Goal: Task Accomplishment & Management: Manage account settings

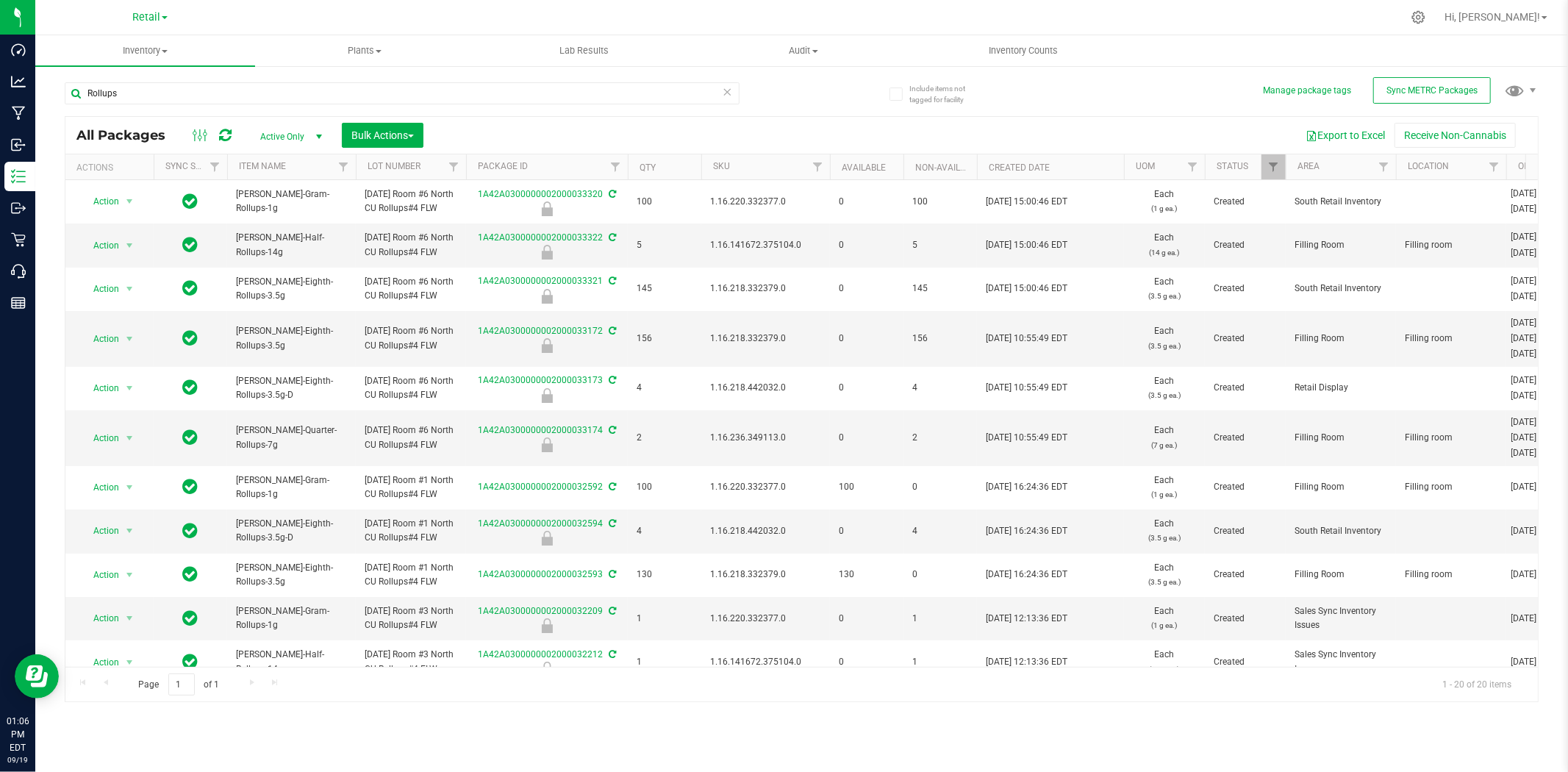
scroll to position [128, 0]
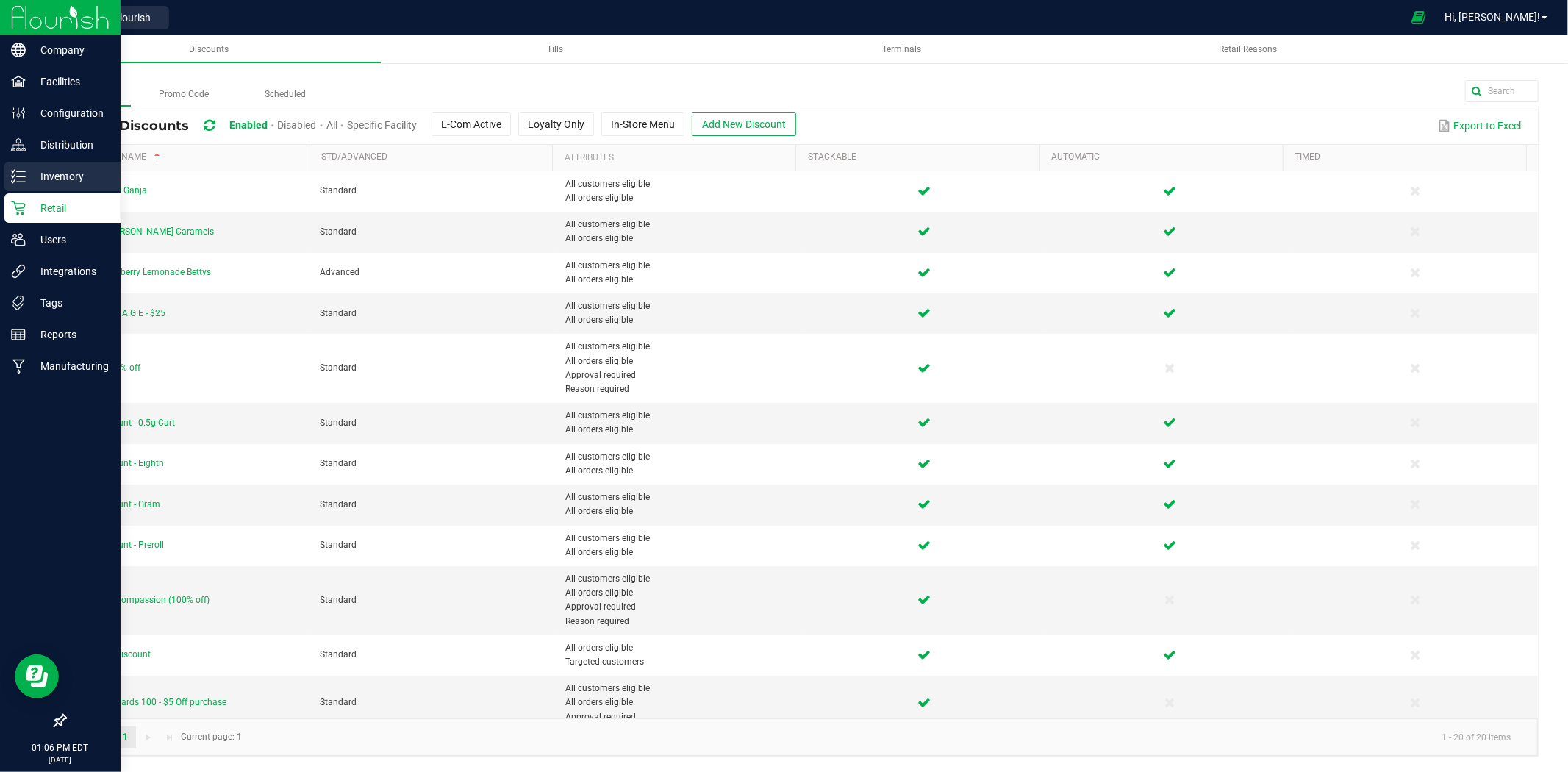
click at [24, 169] on icon at bounding box center [18, 176] width 14 height 14
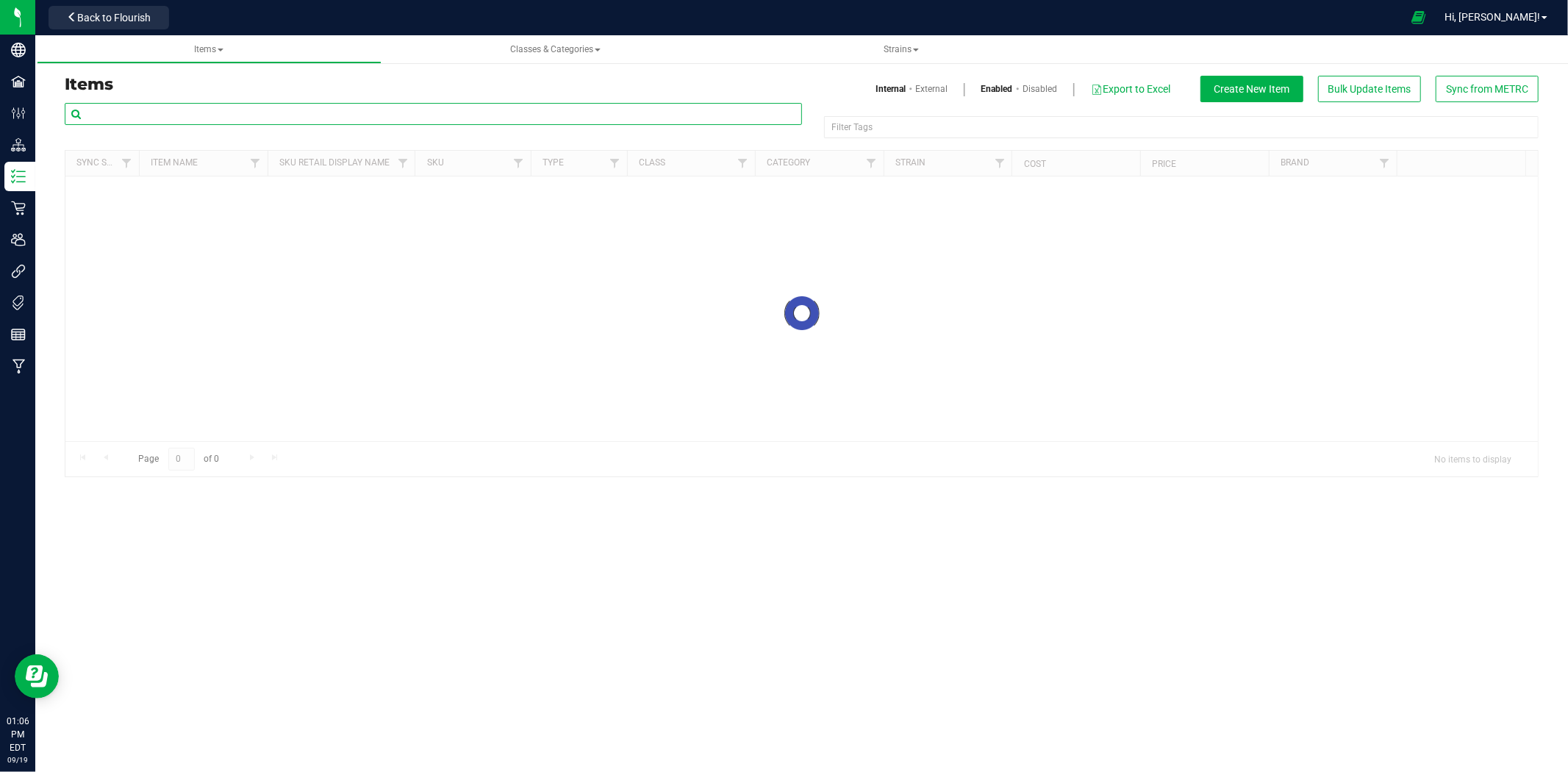
click at [343, 113] on input "text" at bounding box center [433, 114] width 738 height 22
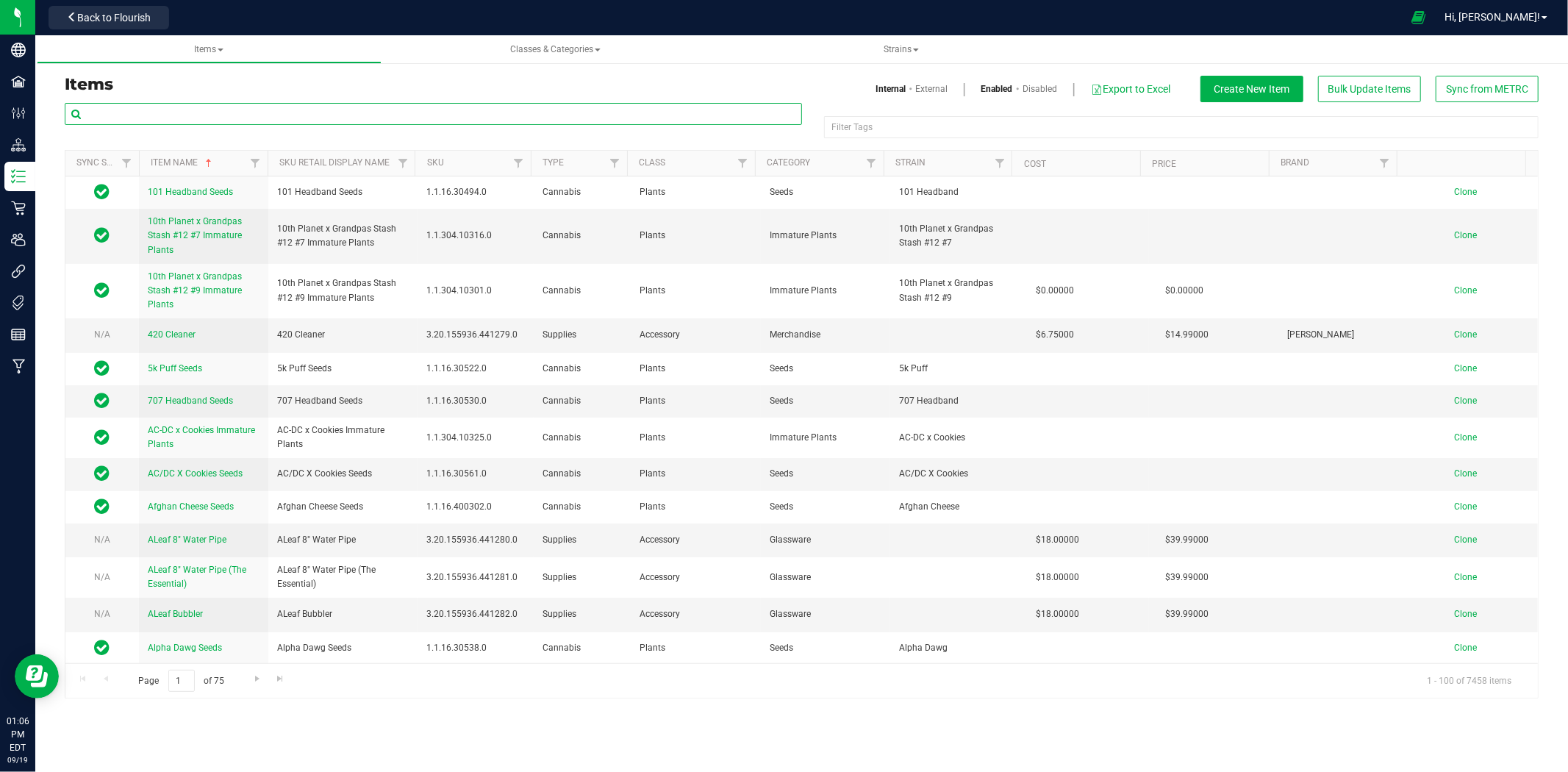
paste input "[PERSON_NAME] Ready-to-Roll 7g-9"
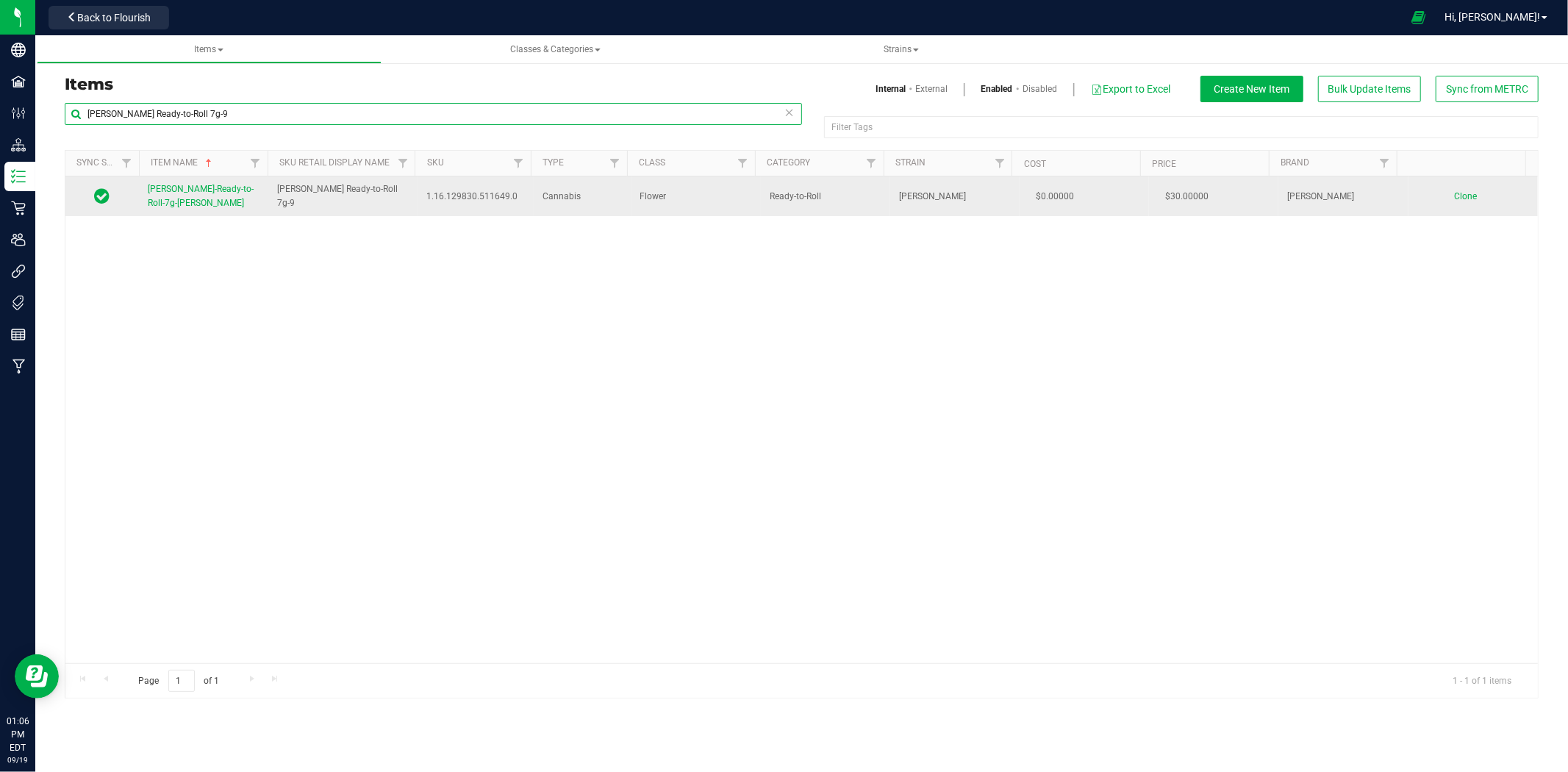
type input "[PERSON_NAME] Ready-to-Roll 7g-9"
click at [243, 200] on link "[PERSON_NAME]-Ready-to-Roll-7g-[PERSON_NAME]" at bounding box center [203, 196] width 112 height 28
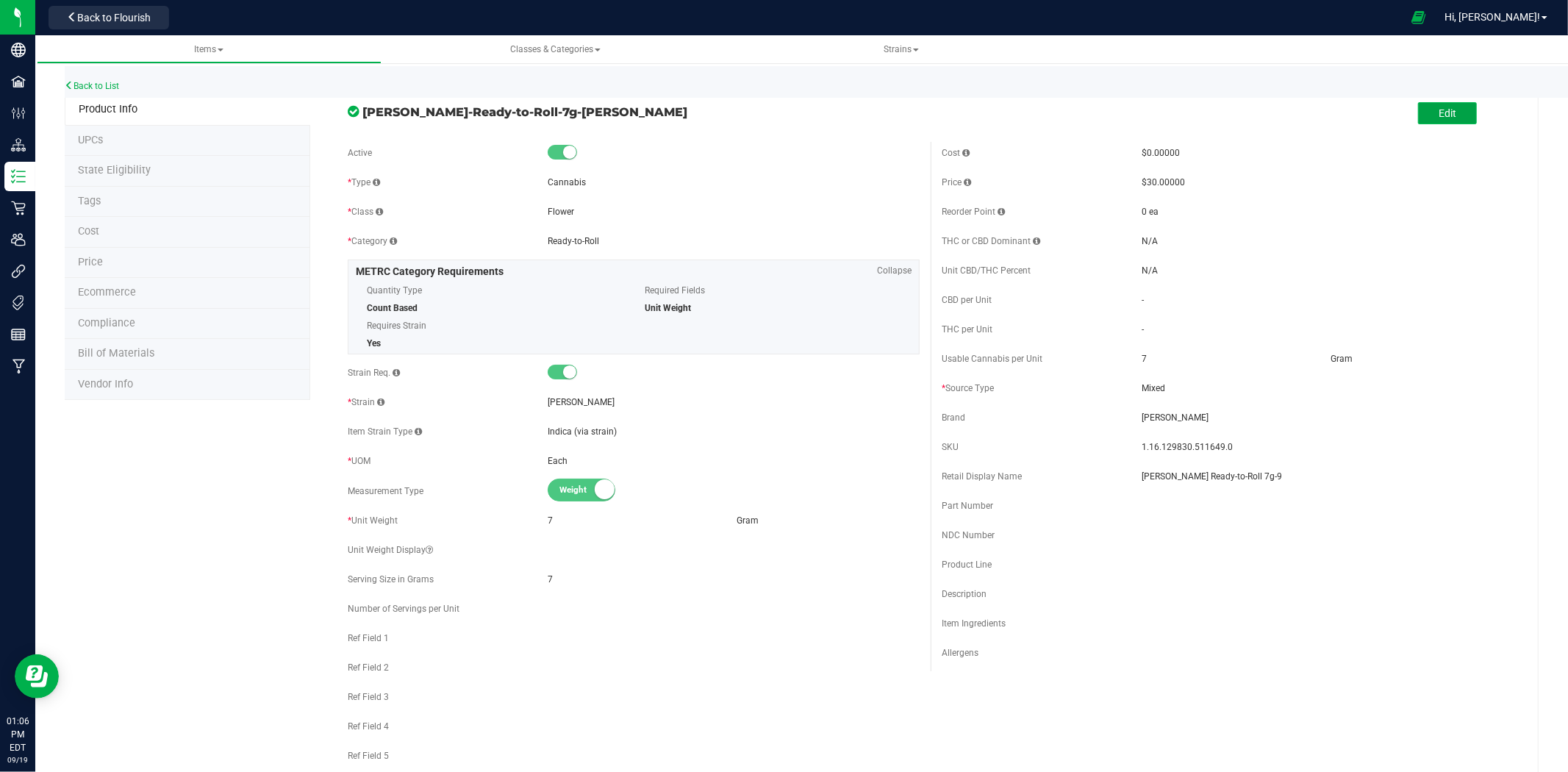
click at [1457, 116] on button "Edit" at bounding box center [1447, 113] width 58 height 22
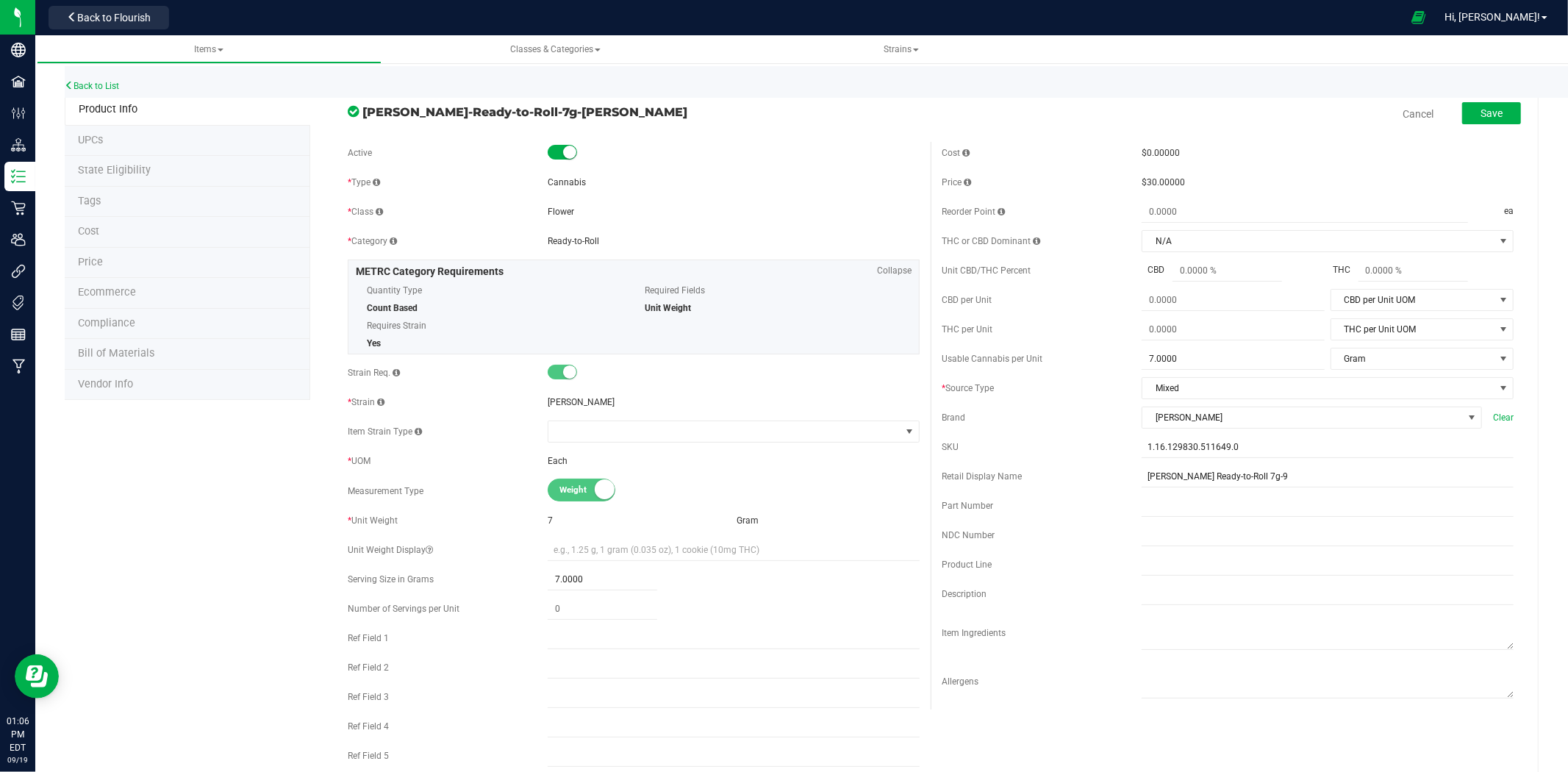
scroll to position [245, 0]
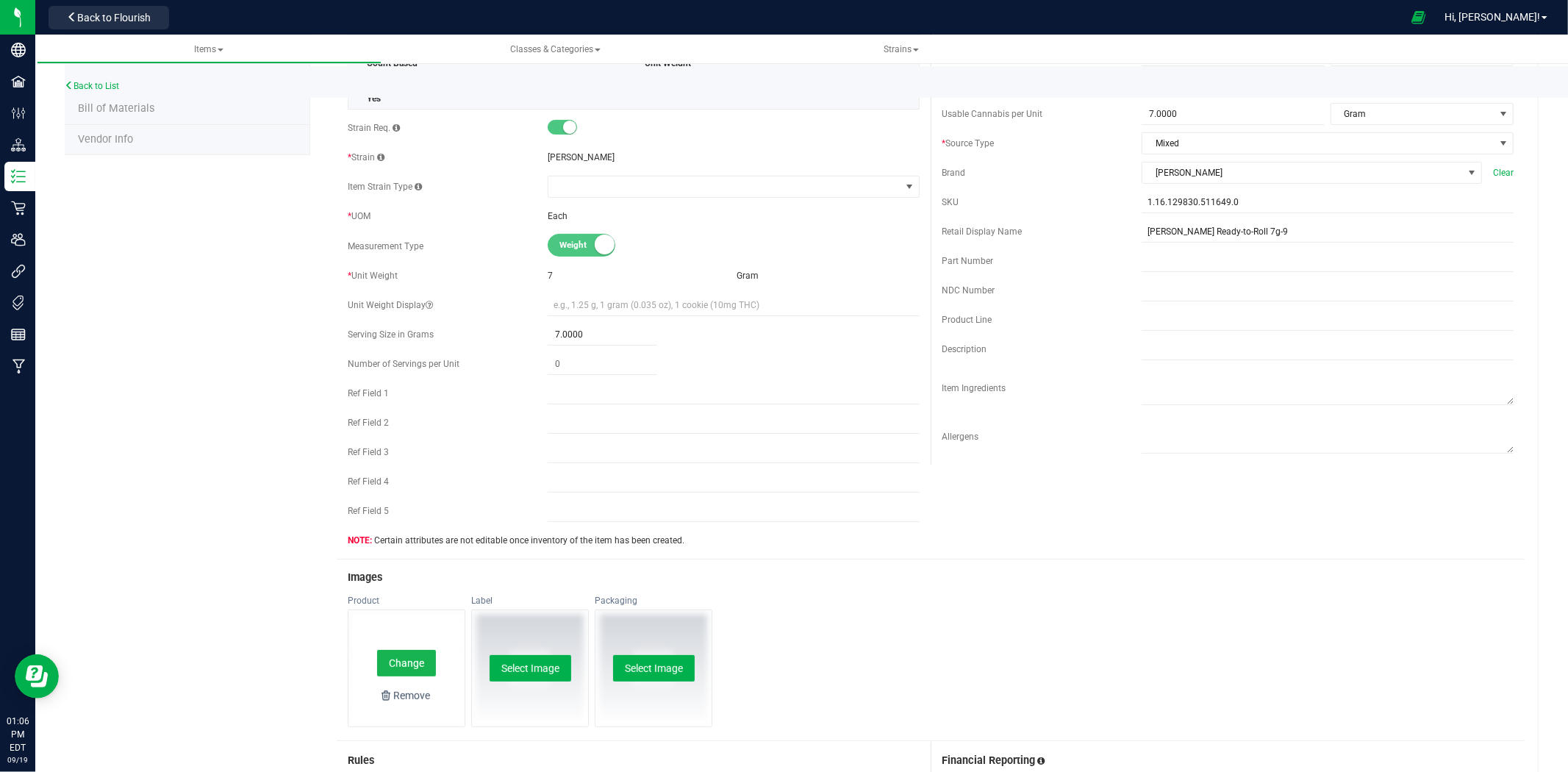
click at [415, 665] on button "Change" at bounding box center [406, 663] width 58 height 27
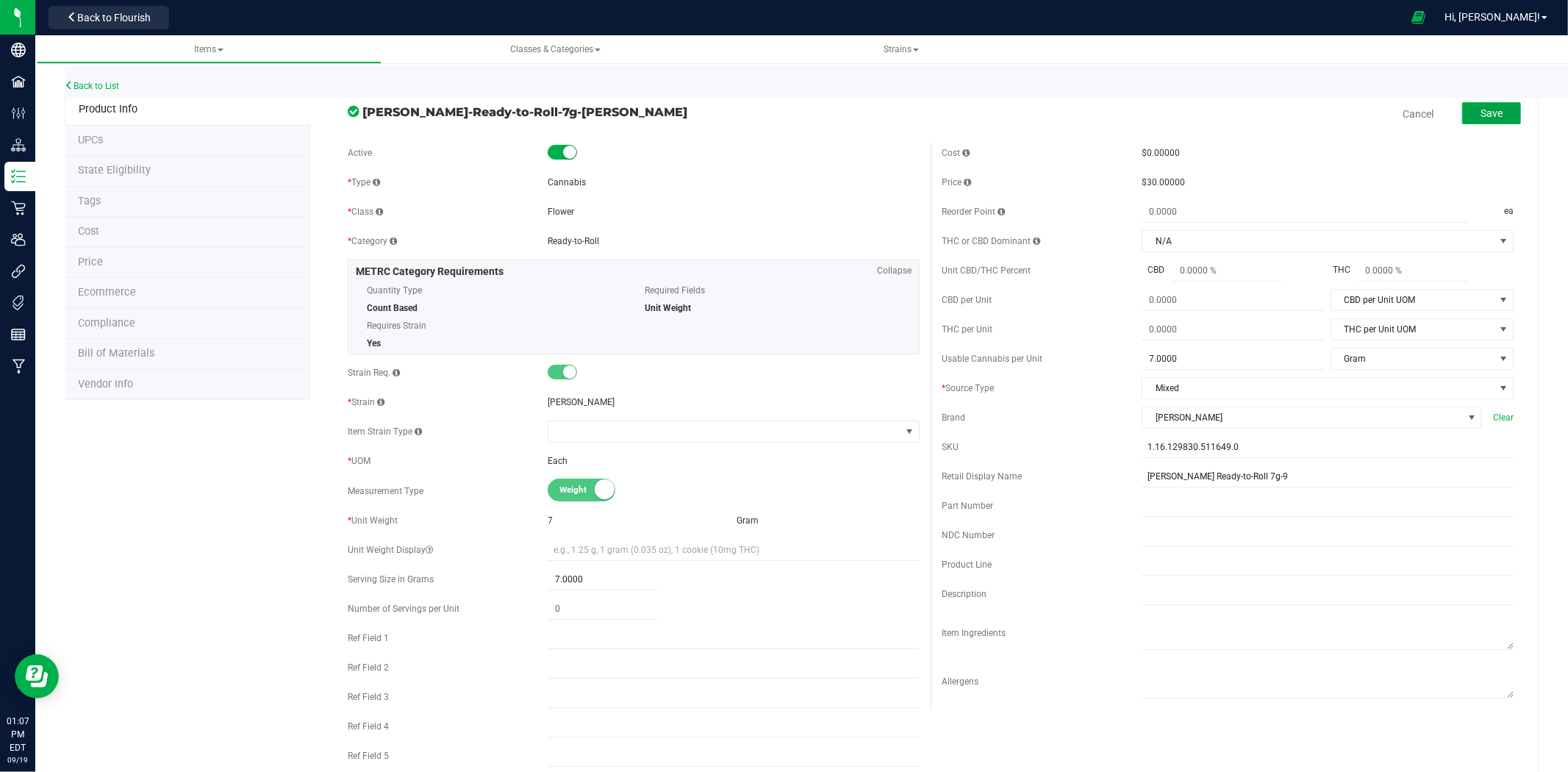
click at [1480, 107] on span "Save" at bounding box center [1491, 113] width 22 height 11
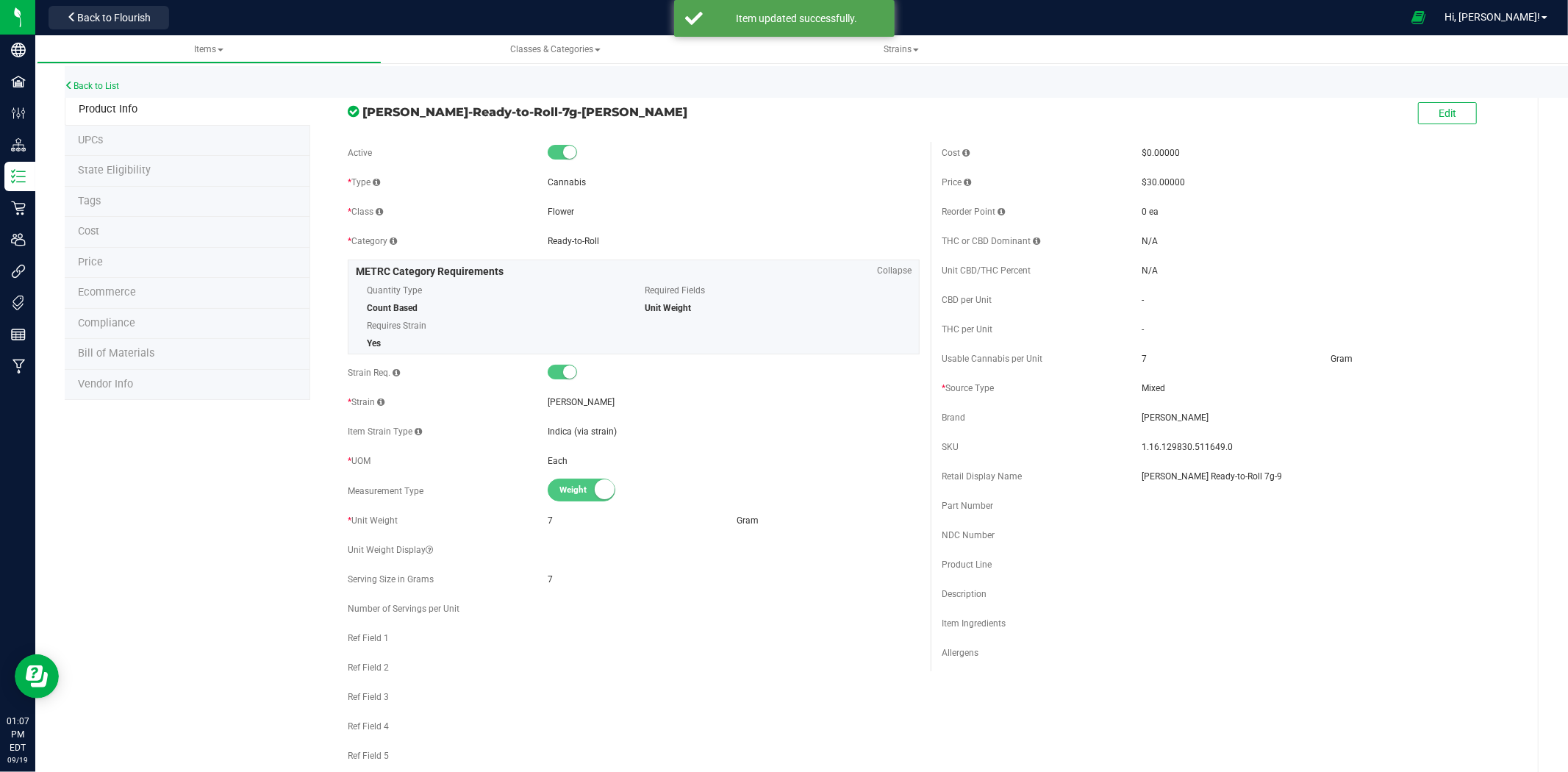
click at [101, 94] on div "Back to List" at bounding box center [849, 81] width 1568 height 32
click at [105, 91] on div "Back to List" at bounding box center [849, 81] width 1568 height 32
click at [109, 85] on link "Back to List" at bounding box center [92, 86] width 55 height 11
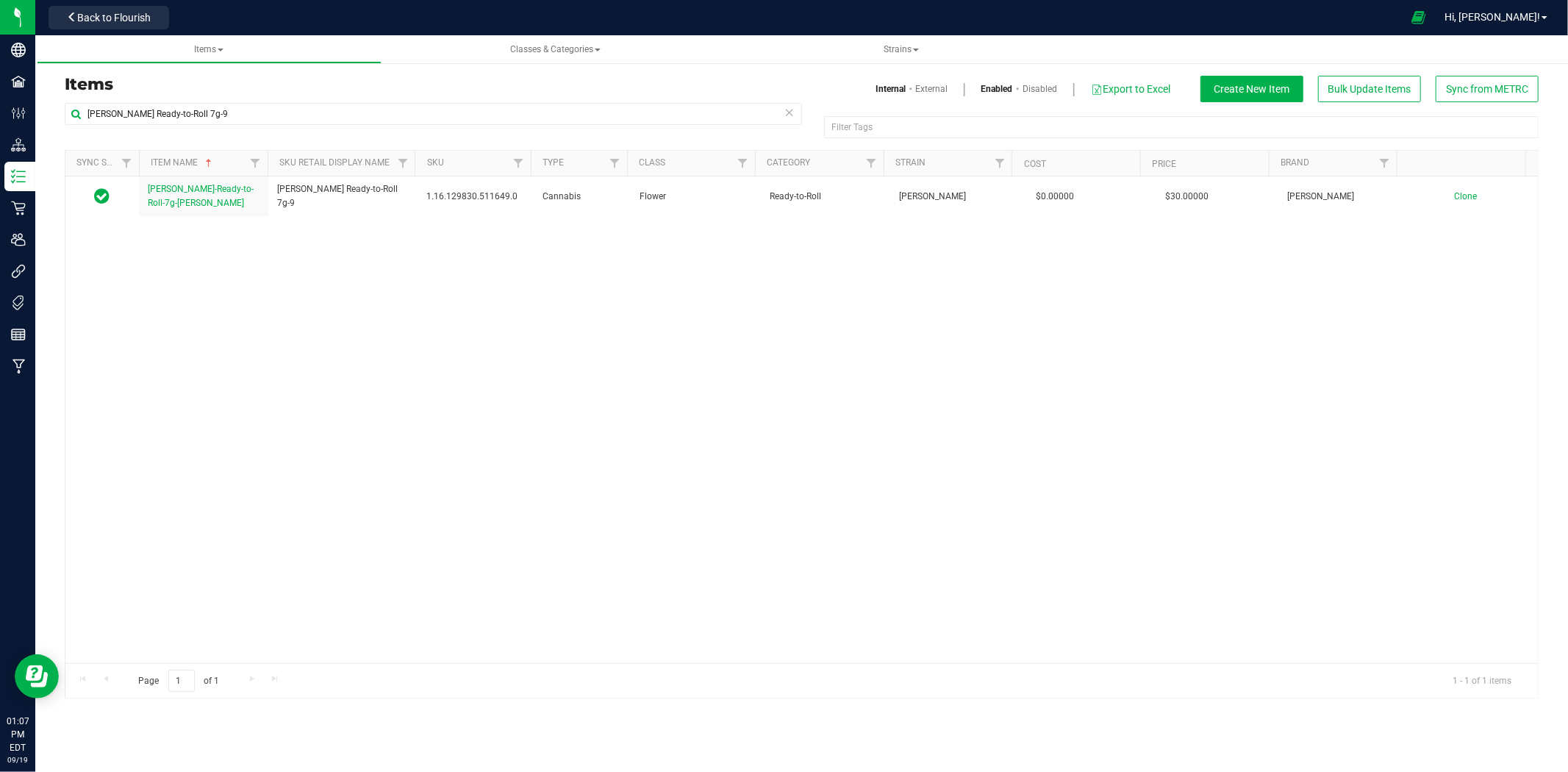
click at [552, 128] on div "[PERSON_NAME] Ready-to-Roll 7g-9" at bounding box center [433, 120] width 738 height 33
click at [556, 113] on input "[PERSON_NAME] Ready-to-Roll 7g-9" at bounding box center [433, 114] width 738 height 22
paste input "Wedding Cake 3.5g-64"
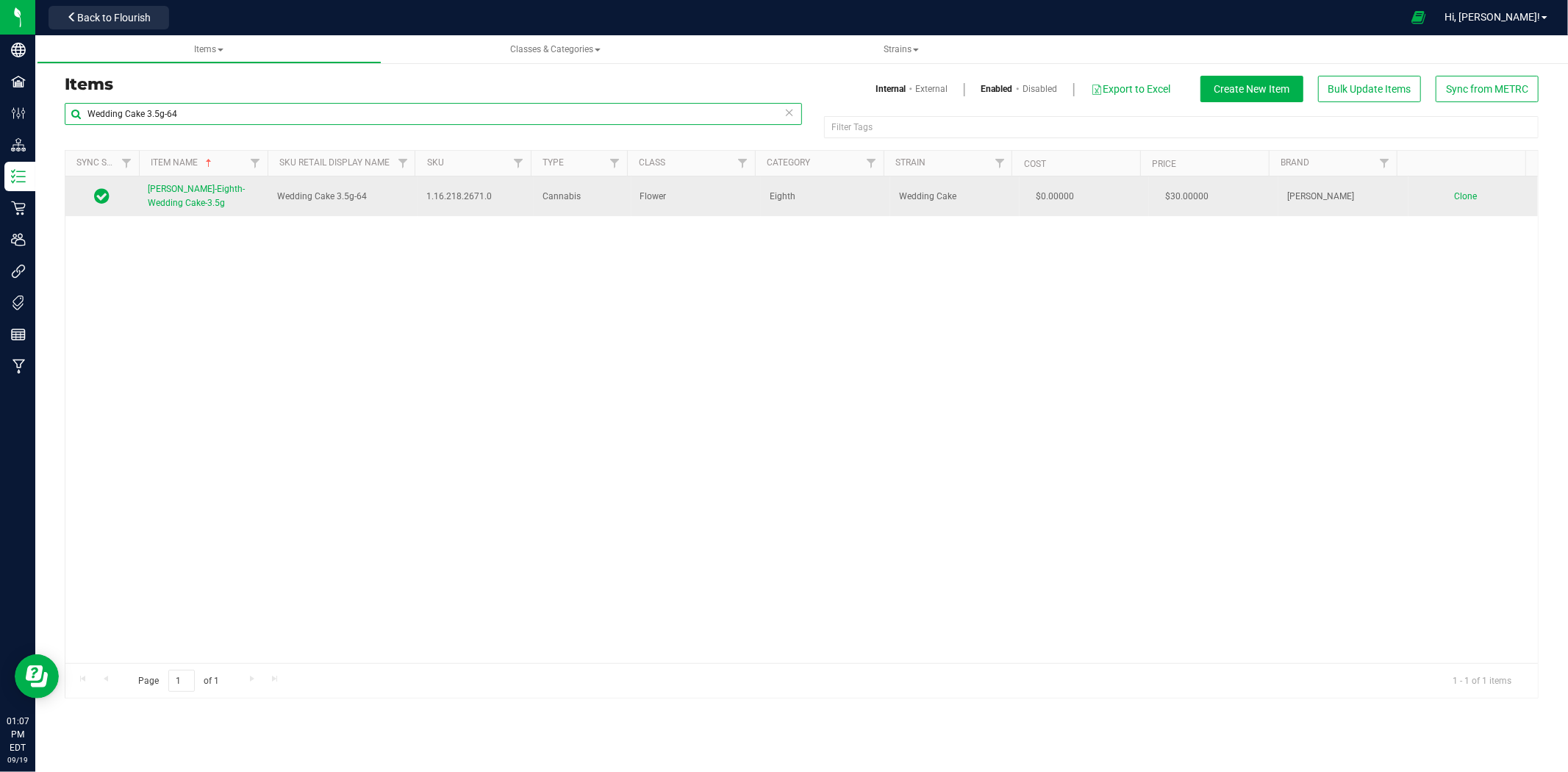
type input "Wedding Cake 3.5g-64"
click at [195, 202] on link "[PERSON_NAME]-Eighth-Wedding Cake-3.5g" at bounding box center [203, 196] width 112 height 28
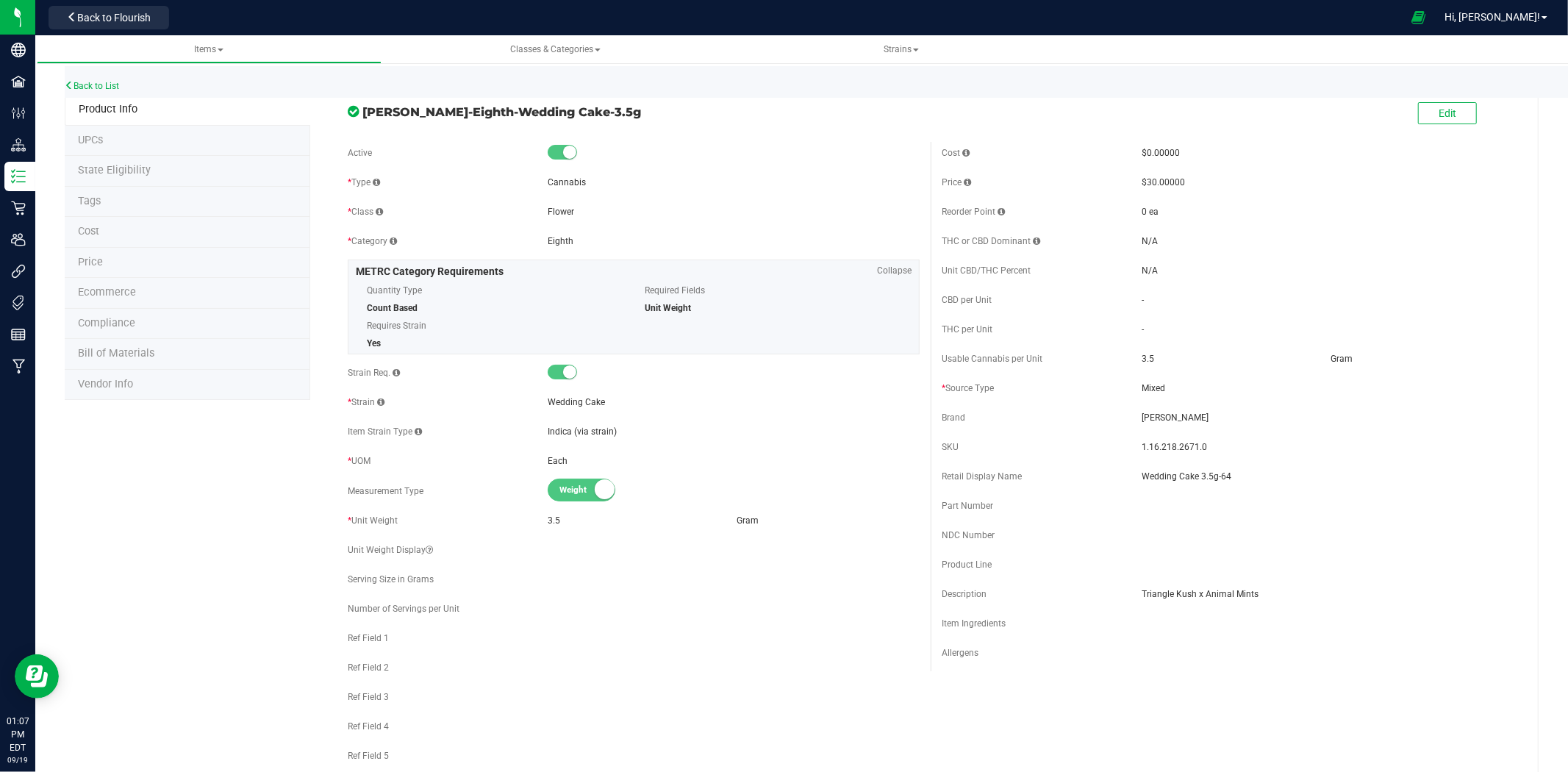
click at [1459, 126] on div "Edit" at bounding box center [1447, 114] width 58 height 30
click at [1454, 119] on button "Edit" at bounding box center [1447, 113] width 58 height 22
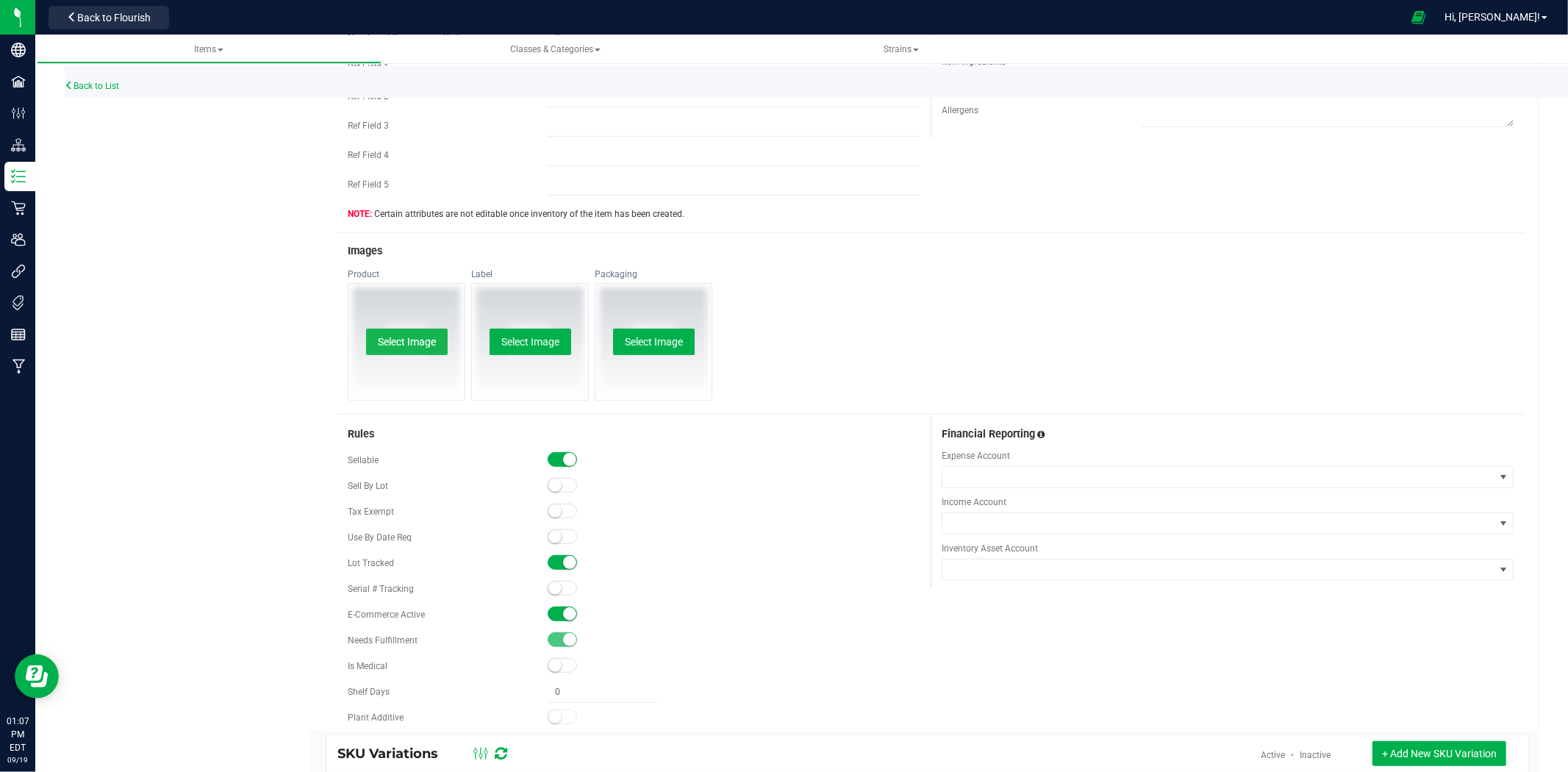
click at [395, 331] on button "Select Image" at bounding box center [407, 342] width 81 height 27
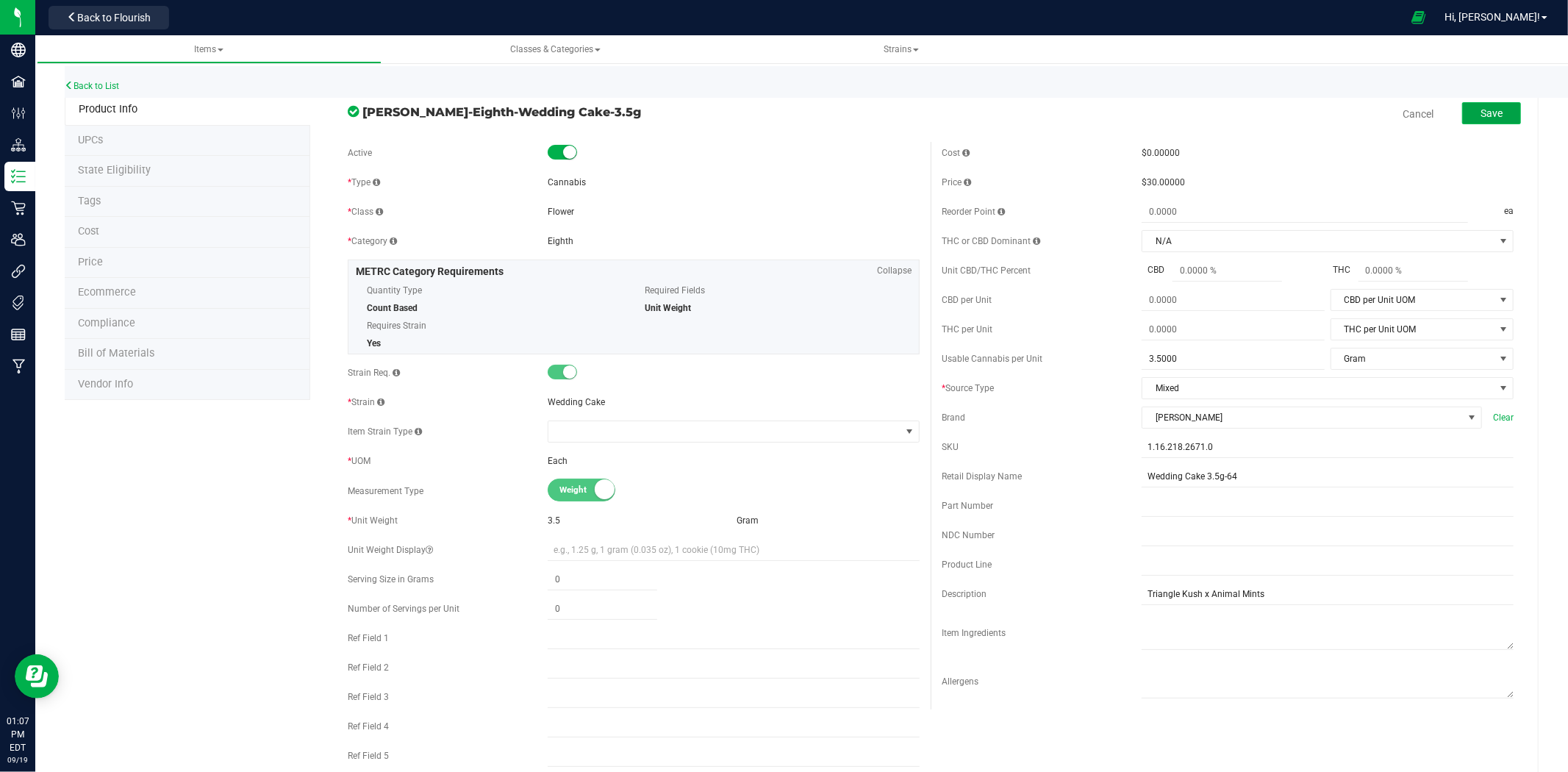
click at [1466, 107] on button "Save" at bounding box center [1491, 113] width 58 height 22
